Goal: Find specific page/section: Find specific page/section

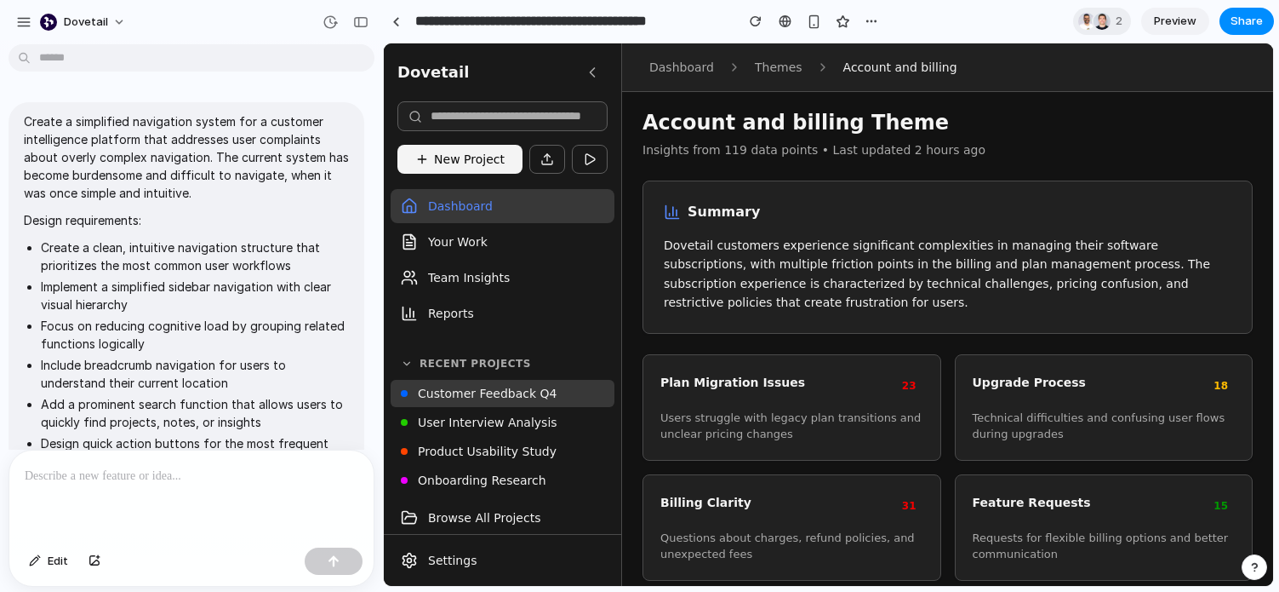
scroll to position [1062, 0]
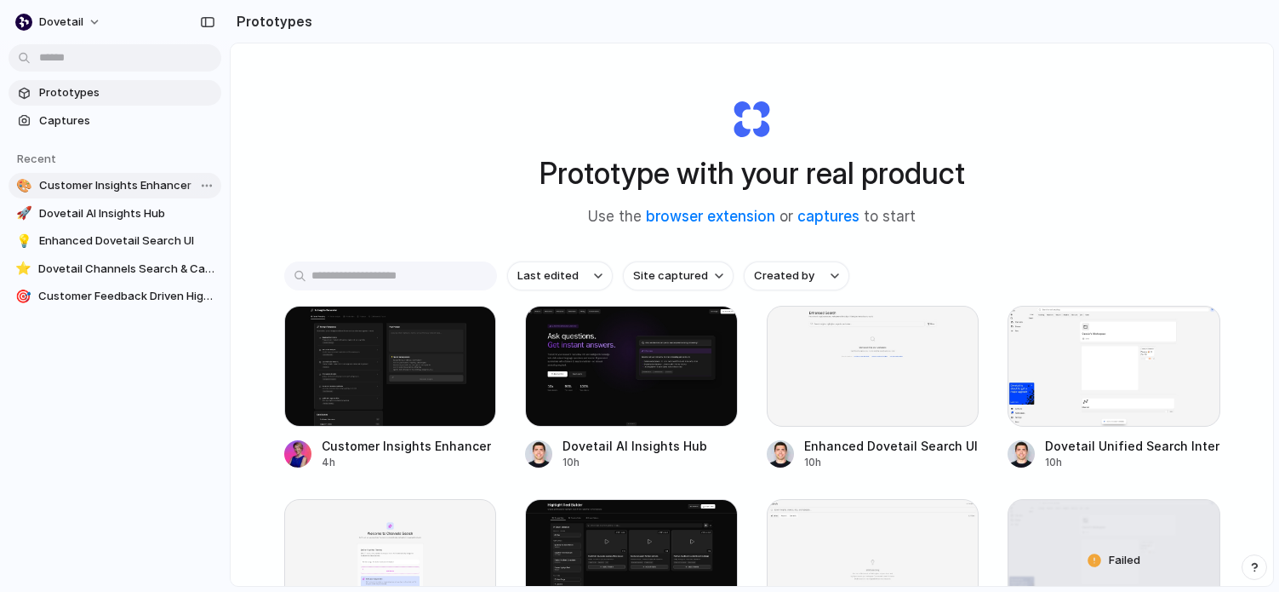
click at [89, 189] on span "Customer Insights Enhancer" at bounding box center [126, 185] width 175 height 17
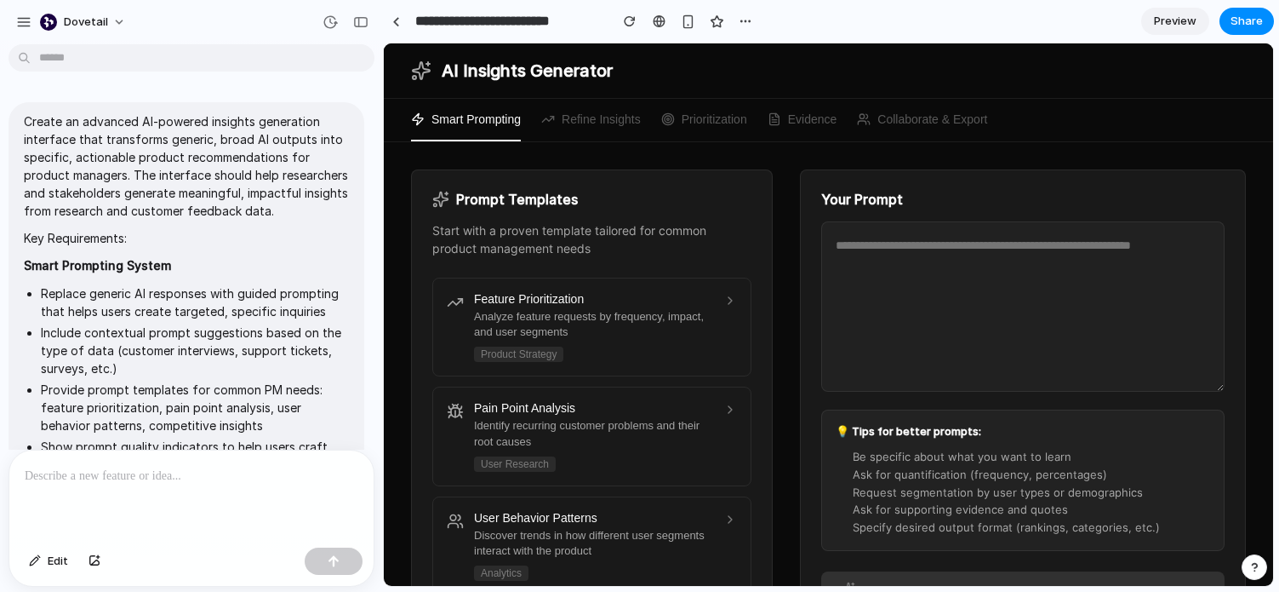
scroll to position [1398, 0]
